Goal: Information Seeking & Learning: Check status

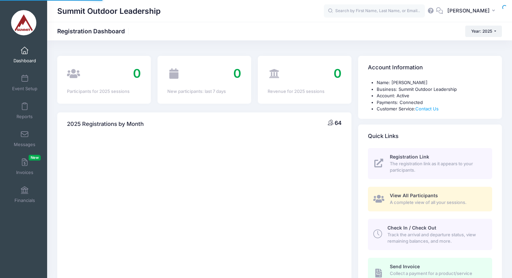
select select
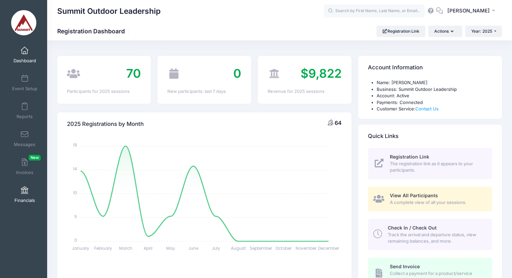
click at [24, 186] on link "Financials" at bounding box center [25, 195] width 32 height 24
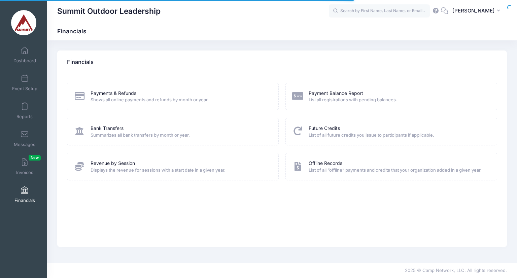
click at [111, 101] on span "Shows all online payments and refunds by month or year." at bounding box center [180, 100] width 179 height 7
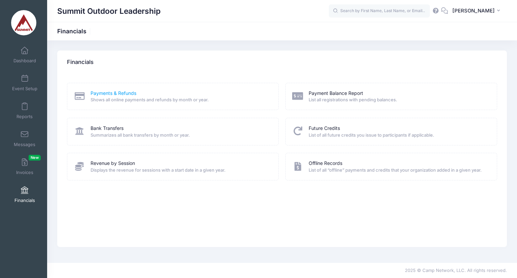
click at [132, 90] on link "Payments & Refunds" at bounding box center [114, 93] width 46 height 7
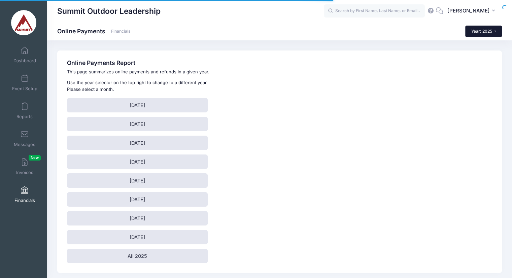
click at [483, 31] on span "Year: 2025" at bounding box center [481, 31] width 21 height 5
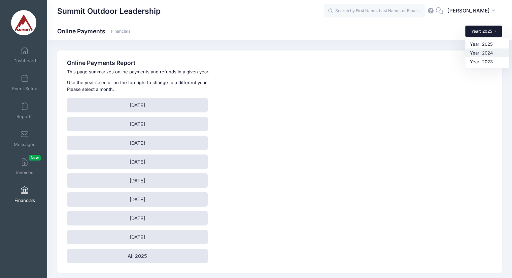
click at [482, 52] on link "Year: 2024" at bounding box center [487, 52] width 44 height 9
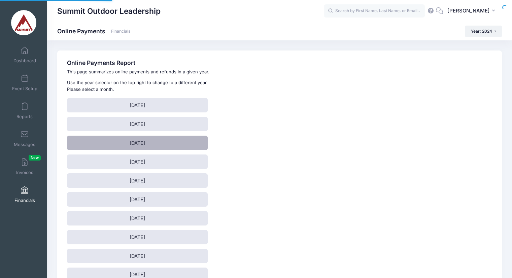
click at [153, 142] on link "[DATE]" at bounding box center [137, 143] width 141 height 14
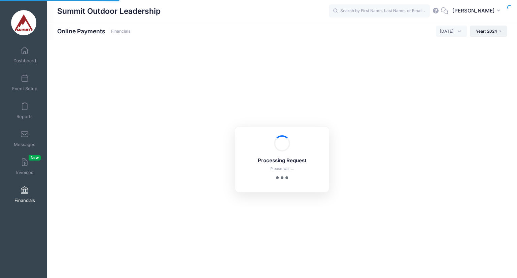
select select "10"
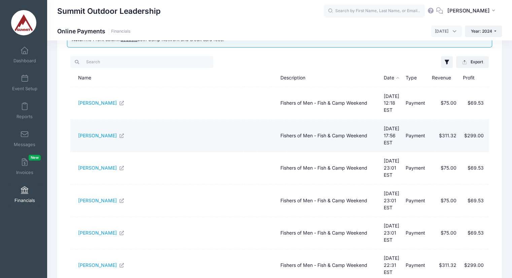
scroll to position [136, 0]
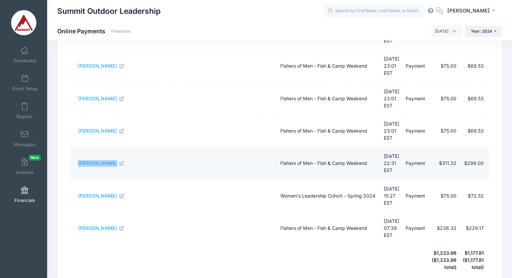
drag, startPoint x: 74, startPoint y: 131, endPoint x: 110, endPoint y: 132, distance: 35.7
click at [110, 147] on td "[PERSON_NAME]" at bounding box center [173, 163] width 206 height 32
copy link "Ryan Siegwalt"
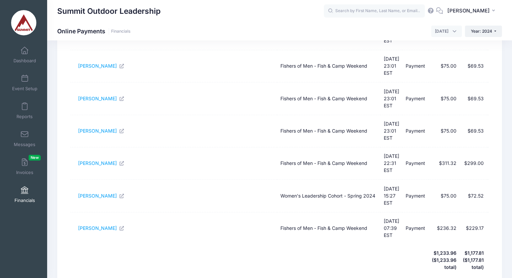
click at [312, 244] on th at bounding box center [328, 260] width 103 height 32
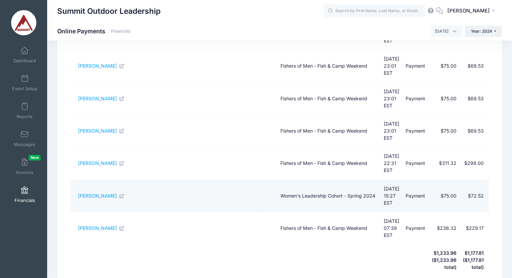
drag, startPoint x: 73, startPoint y: 161, endPoint x: 116, endPoint y: 153, distance: 43.7
click at [116, 180] on td "Shelley Buchman" at bounding box center [173, 196] width 206 height 32
copy link "Shelley Buchman"
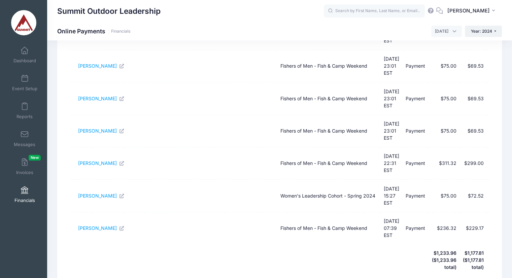
click at [346, 244] on th at bounding box center [328, 260] width 103 height 32
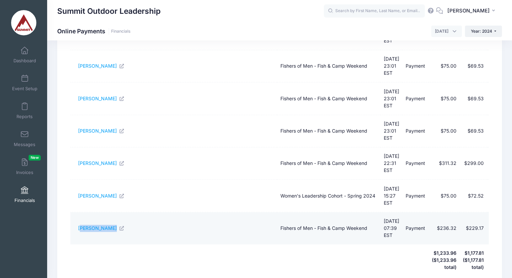
drag, startPoint x: 82, startPoint y: 182, endPoint x: 105, endPoint y: 181, distance: 23.6
click at [105, 212] on td "Mike Turner" at bounding box center [173, 228] width 206 height 32
click at [81, 212] on td "Mike Turner" at bounding box center [173, 228] width 206 height 32
drag, startPoint x: 74, startPoint y: 181, endPoint x: 111, endPoint y: 173, distance: 37.9
click at [111, 212] on td "Mike Turner" at bounding box center [173, 228] width 206 height 32
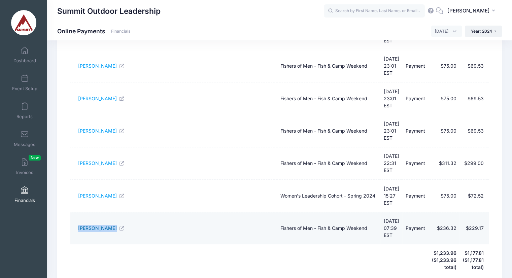
copy link "Mike Turner"
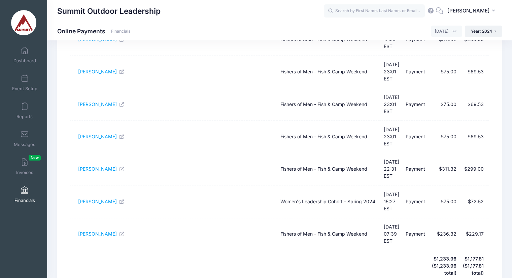
scroll to position [0, 0]
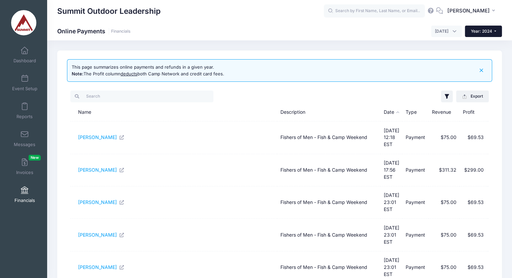
click at [477, 26] on button "Year: 2024" at bounding box center [483, 31] width 37 height 11
click at [452, 27] on span "[DATE]" at bounding box center [446, 31] width 31 height 11
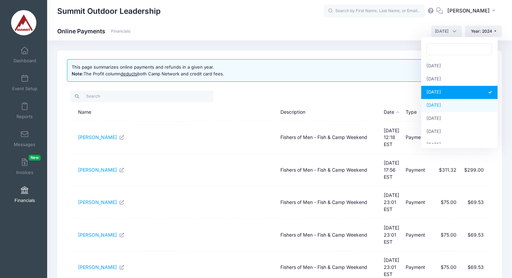
select select "4"
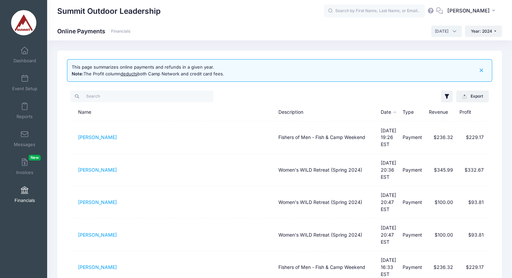
scroll to position [32, 0]
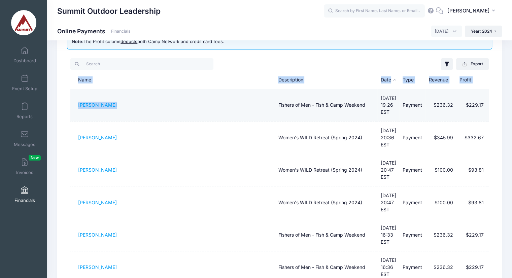
drag, startPoint x: 68, startPoint y: 105, endPoint x: 137, endPoint y: 100, distance: 69.9
click at [137, 100] on div "Filter Options Show: Payments Refunds Disputed Only Session: Fishers of Men - F…" at bounding box center [279, 262] width 425 height 416
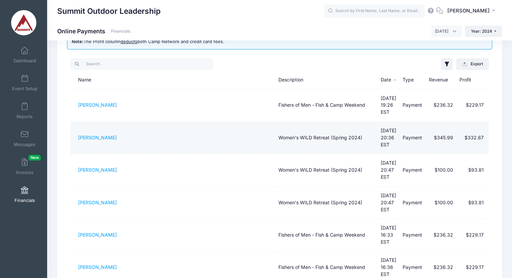
click at [76, 122] on td "Stacy Larson" at bounding box center [172, 138] width 204 height 32
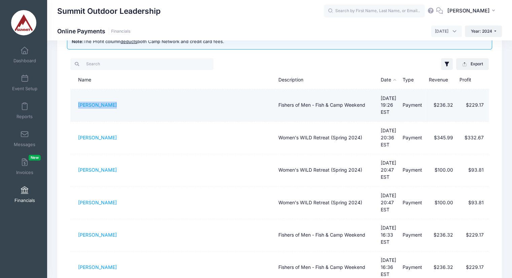
drag, startPoint x: 77, startPoint y: 110, endPoint x: 114, endPoint y: 101, distance: 37.7
click at [114, 101] on td "Gaston Leyack" at bounding box center [172, 105] width 204 height 32
copy link "Gaston Leyack"
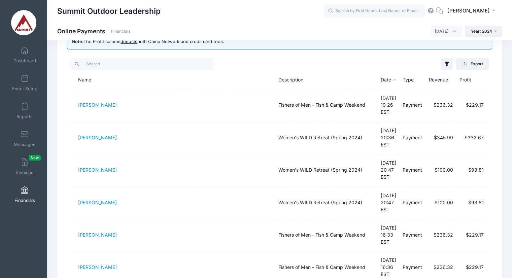
click at [281, 27] on div "Summit Outdoor Leadership Online Payments Financials January 2024 February 2024…" at bounding box center [279, 31] width 465 height 11
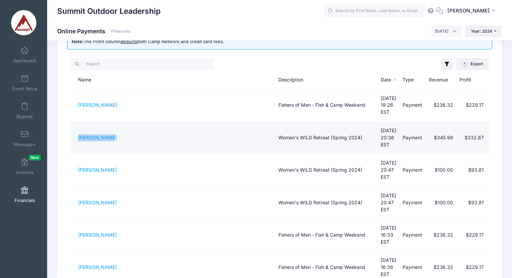
drag, startPoint x: 75, startPoint y: 133, endPoint x: 118, endPoint y: 127, distance: 42.6
click at [118, 127] on td "Stacy Larson" at bounding box center [172, 138] width 204 height 32
copy link "Stacy Larson"
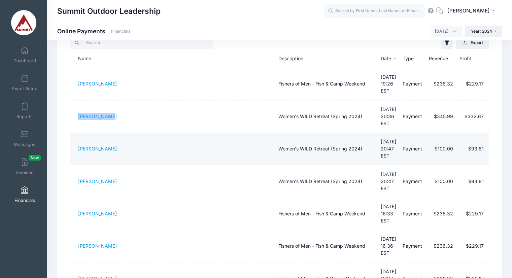
scroll to position [63, 0]
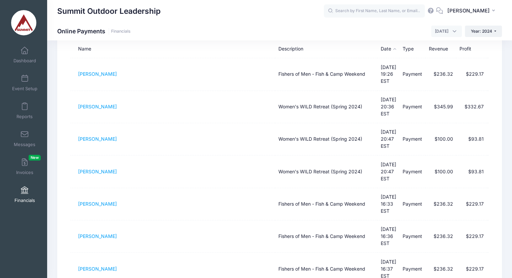
click at [22, 226] on div "My Events Dashboard Event Setup Reports Messages Invoices New Financials My Pro…" at bounding box center [23, 153] width 47 height 225
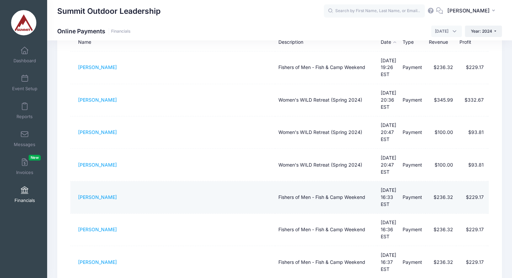
scroll to position [71, 0]
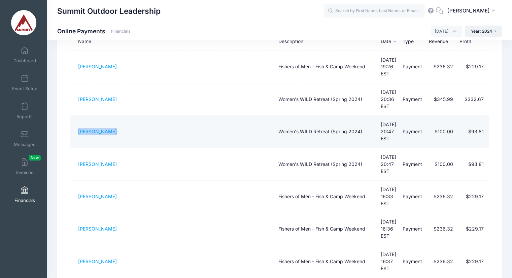
drag, startPoint x: 77, startPoint y: 120, endPoint x: 120, endPoint y: 119, distance: 42.8
click at [120, 119] on td "Jacalynn Hall" at bounding box center [172, 132] width 204 height 32
copy link "Jacalynn Hall"
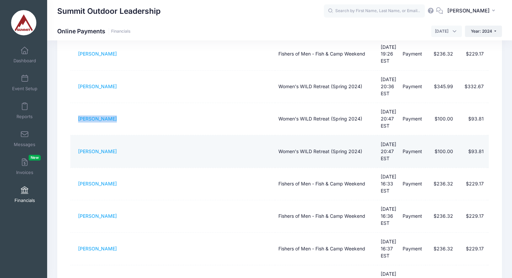
scroll to position [84, 0]
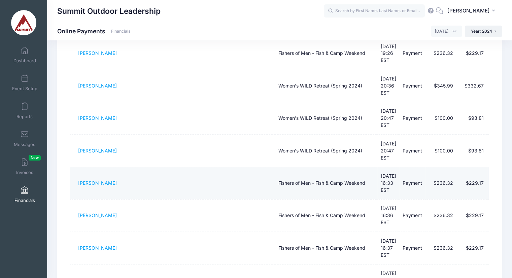
click at [208, 167] on td "Brian Davis" at bounding box center [172, 183] width 204 height 32
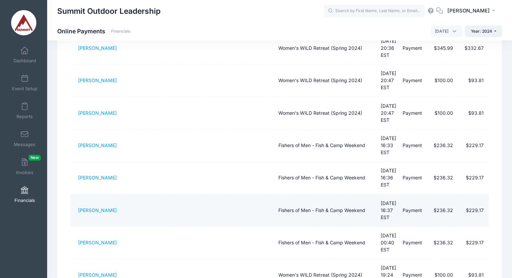
scroll to position [129, 0]
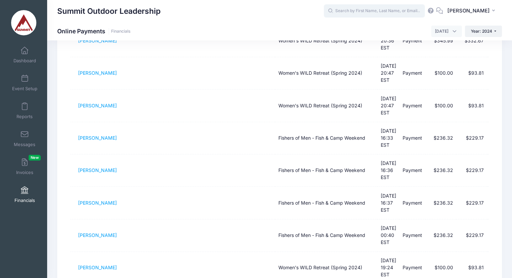
click at [391, 15] on input "text" at bounding box center [374, 10] width 101 height 13
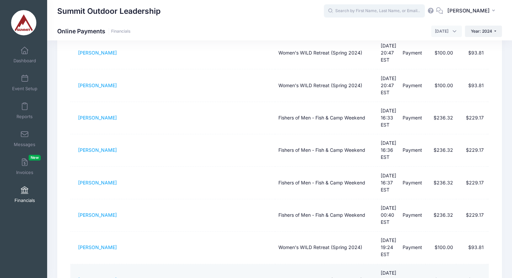
scroll to position [164, 0]
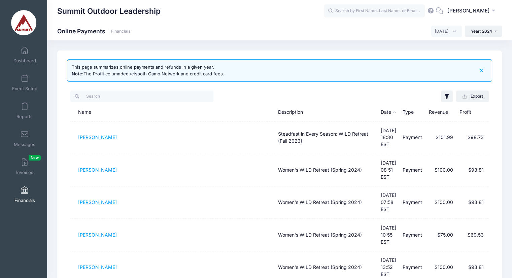
scroll to position [0, 0]
click at [205, 90] on div at bounding box center [174, 97] width 209 height 14
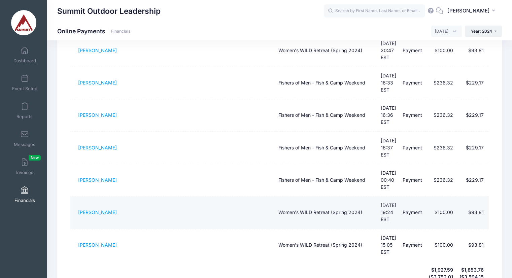
scroll to position [158, 0]
